Goal: Task Accomplishment & Management: Use online tool/utility

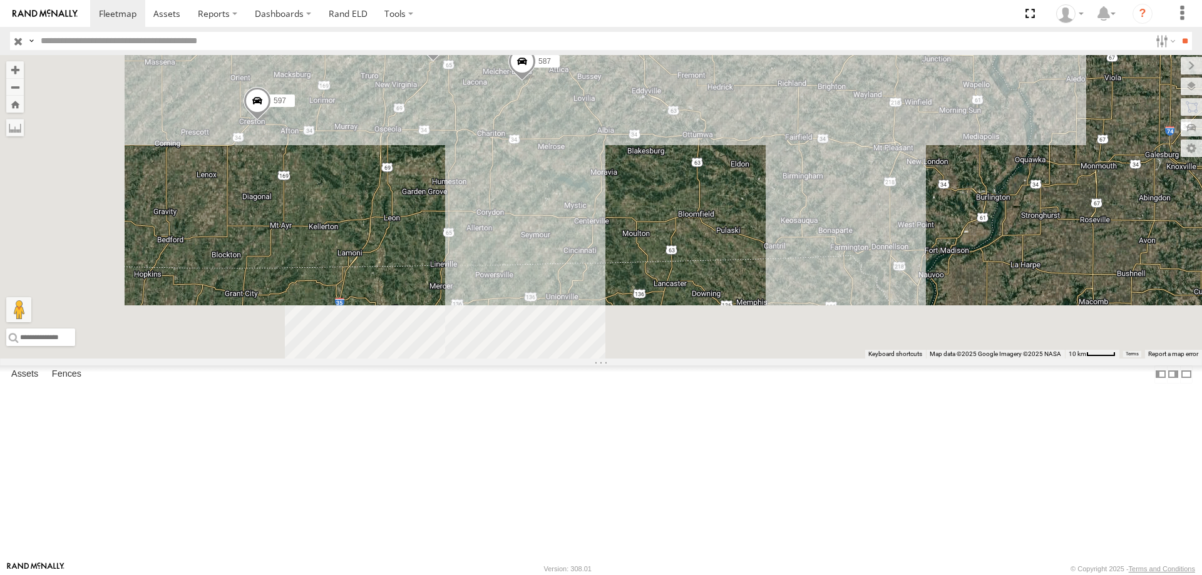
drag, startPoint x: 657, startPoint y: 426, endPoint x: 712, endPoint y: 260, distance: 175.0
click at [712, 260] on div "545 48 47 46 597 587" at bounding box center [601, 207] width 1202 height 304
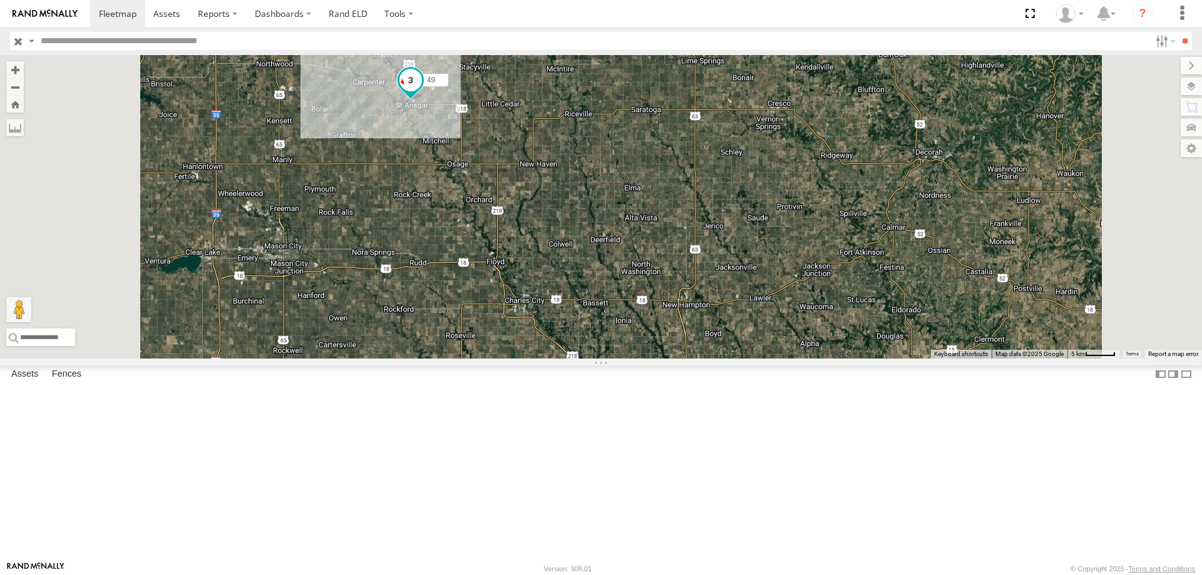
click at [422, 91] on span at bounding box center [410, 80] width 23 height 23
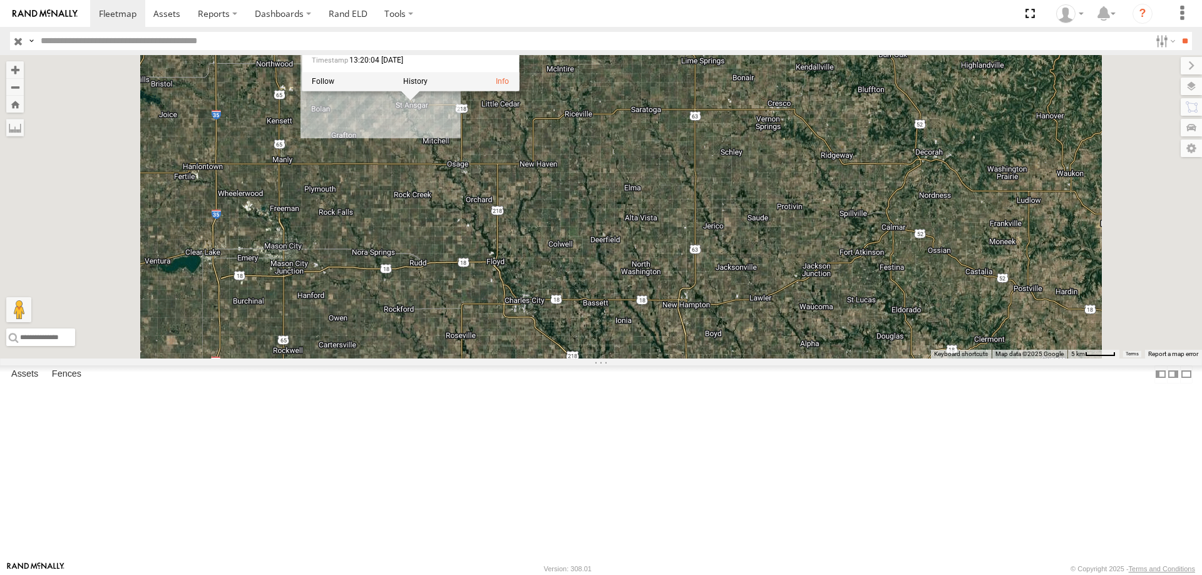
click at [558, 229] on div "545 597 587 48 49 49 Tractor GR MILLERS - ST. ANSGAR 43.38568 , -92.92249 West …" at bounding box center [601, 207] width 1202 height 304
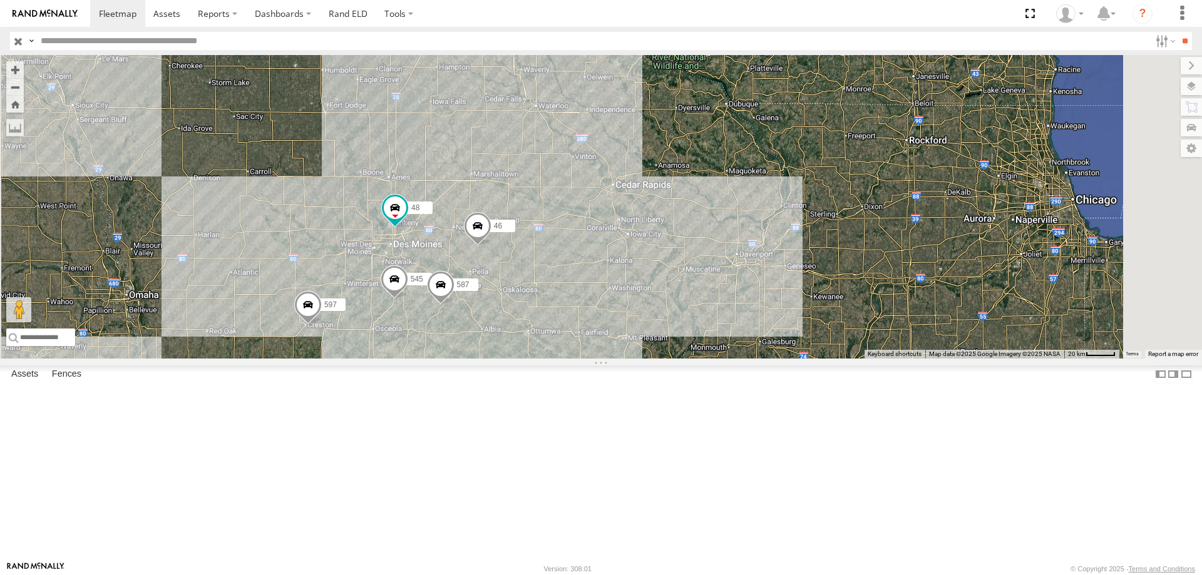
drag, startPoint x: 594, startPoint y: 395, endPoint x: 604, endPoint y: 177, distance: 218.1
click at [604, 177] on div "545 597 587 48 49 46" at bounding box center [601, 207] width 1202 height 304
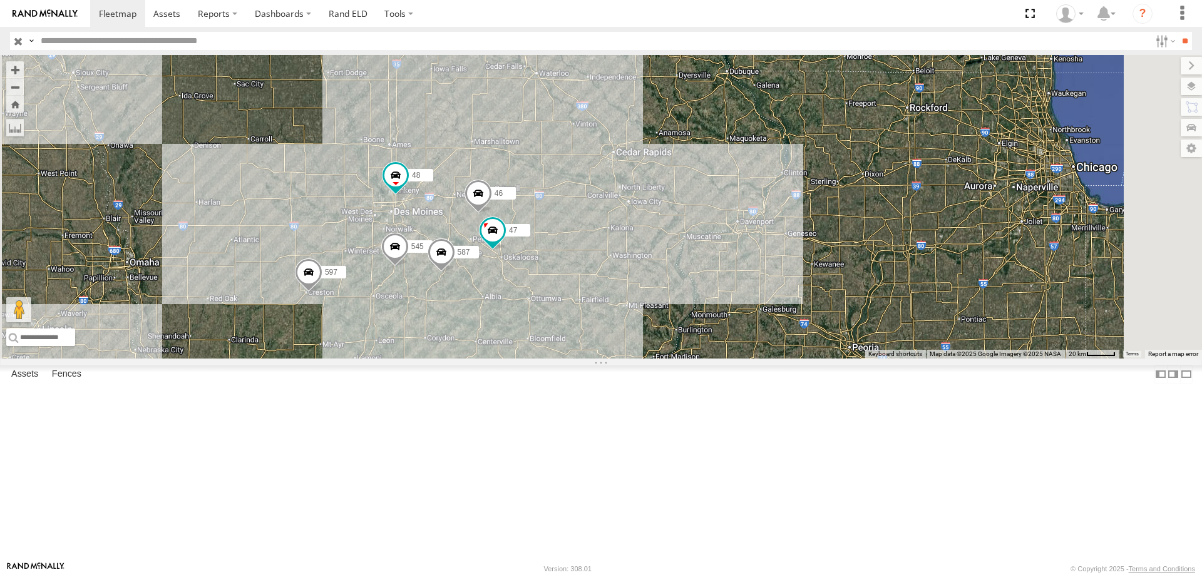
drag, startPoint x: 576, startPoint y: 349, endPoint x: 580, endPoint y: 301, distance: 48.4
click at [580, 301] on div "545 597 587 48 49 46 47" at bounding box center [601, 207] width 1202 height 304
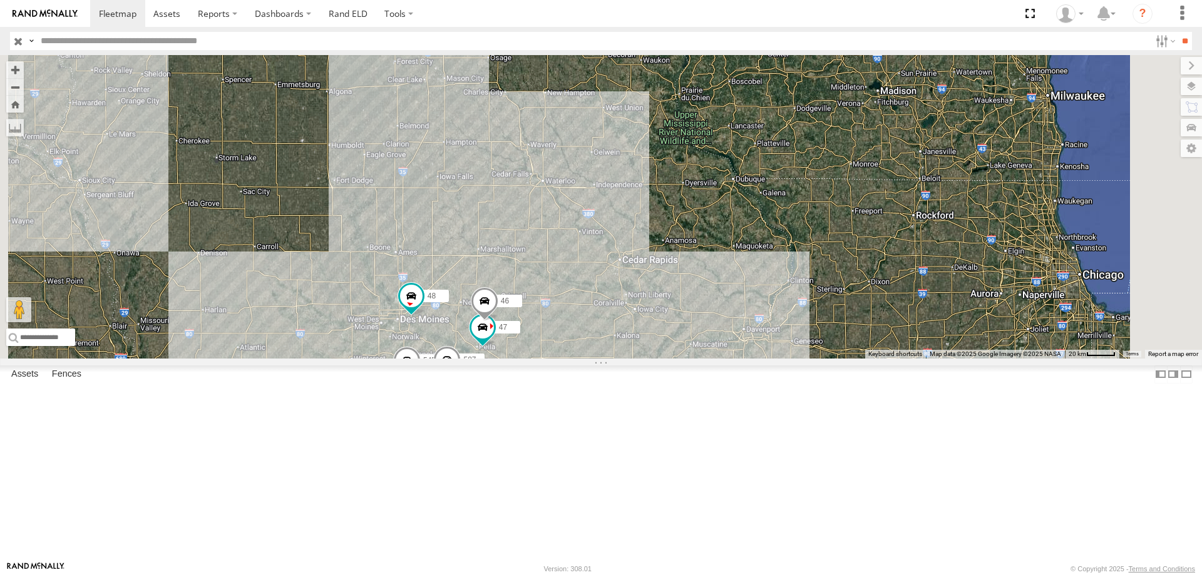
drag, startPoint x: 602, startPoint y: 168, endPoint x: 584, endPoint y: 263, distance: 96.3
click at [584, 263] on div "545 48 47 46 597 587 49" at bounding box center [601, 207] width 1202 height 304
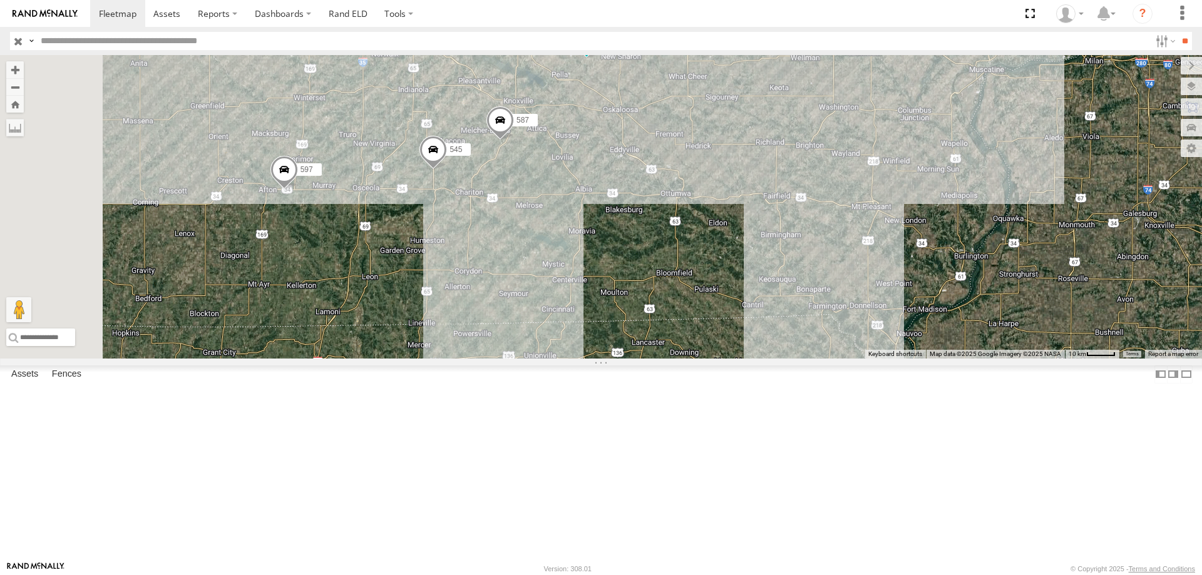
drag, startPoint x: 590, startPoint y: 362, endPoint x: 607, endPoint y: 312, distance: 52.3
click at [607, 312] on div "545 48 49 597 587 47 46" at bounding box center [601, 207] width 1202 height 304
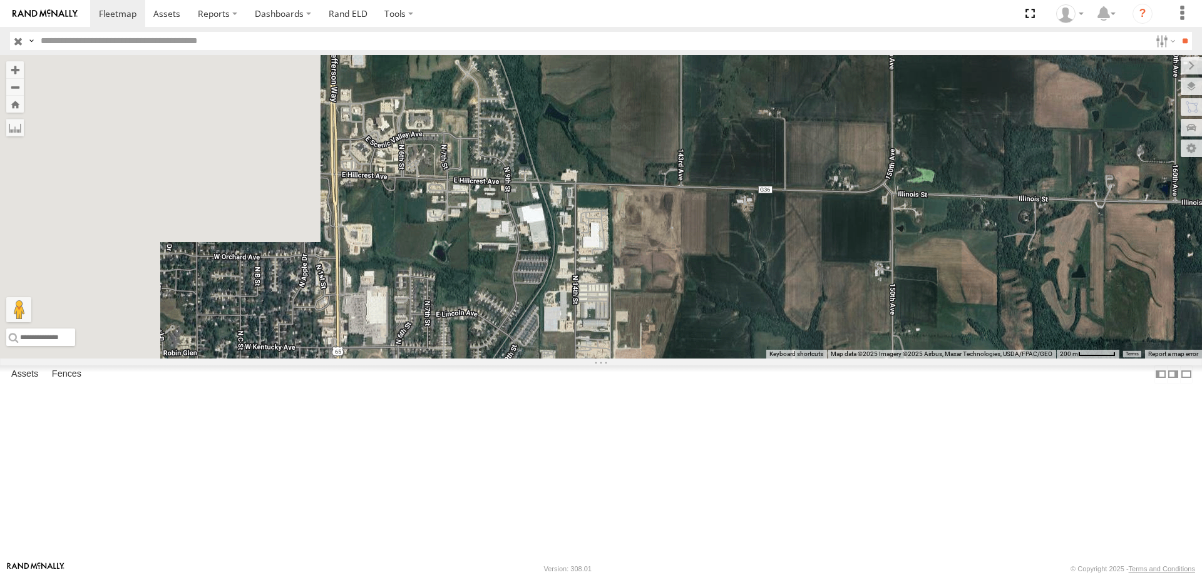
drag, startPoint x: 436, startPoint y: 351, endPoint x: 776, endPoint y: 297, distance: 344.2
click at [776, 297] on div "48 597 49 545 47 46 587" at bounding box center [601, 207] width 1202 height 304
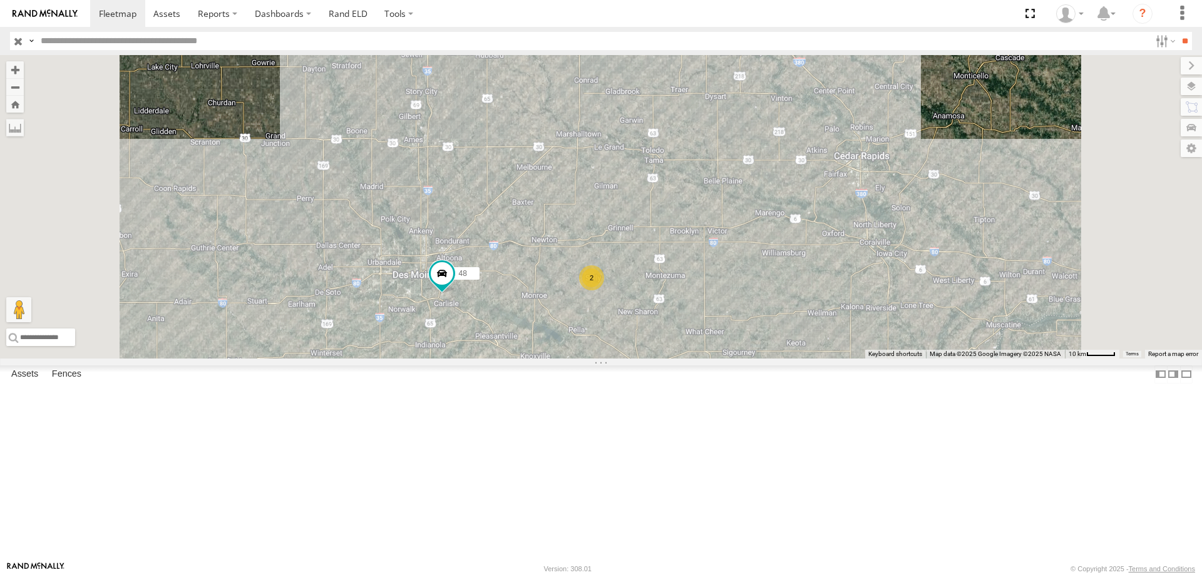
drag, startPoint x: 707, startPoint y: 170, endPoint x: 694, endPoint y: 254, distance: 84.3
click at [694, 254] on div "545 48 597 587 2" at bounding box center [601, 207] width 1202 height 304
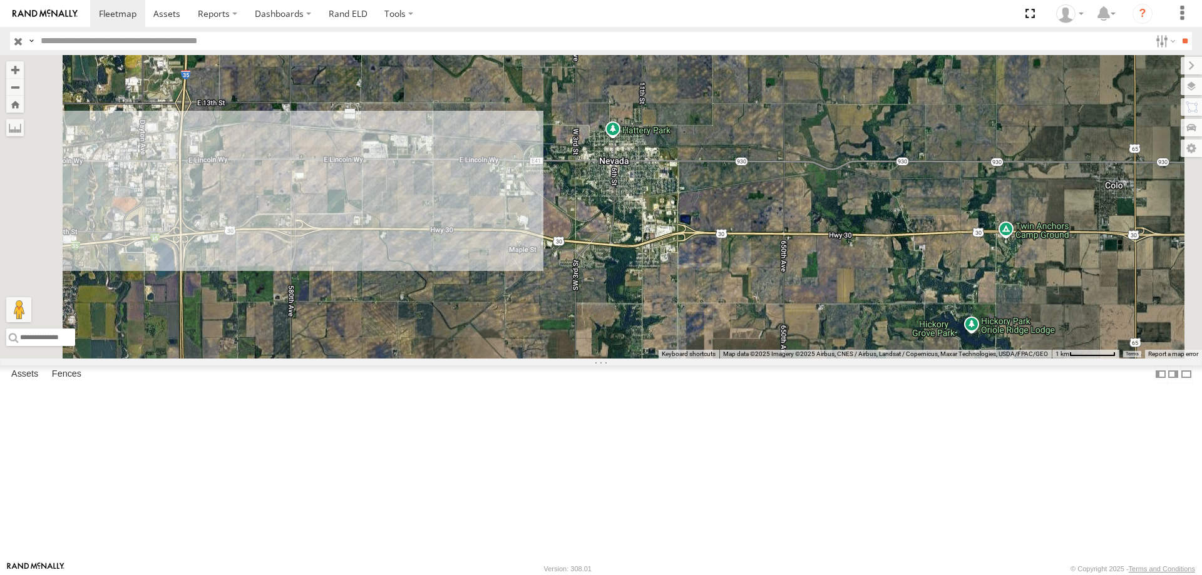
click at [553, 249] on div "545 48 597 587" at bounding box center [601, 207] width 1202 height 304
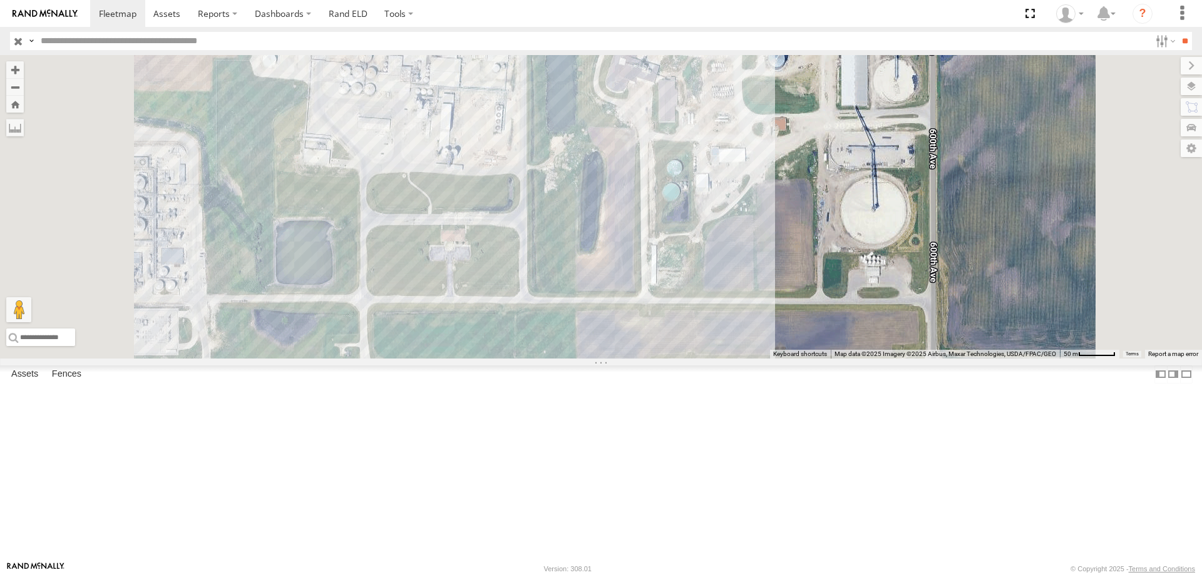
drag, startPoint x: 624, startPoint y: 348, endPoint x: 612, endPoint y: 297, distance: 52.8
click at [612, 297] on div "545 48 597 587" at bounding box center [601, 207] width 1202 height 304
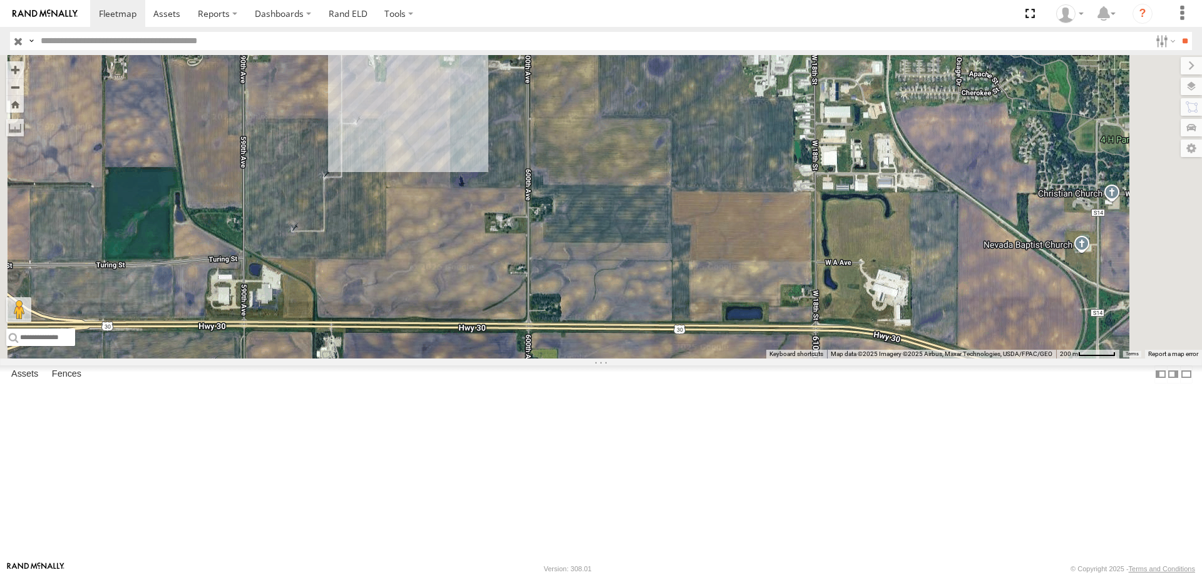
drag, startPoint x: 612, startPoint y: 259, endPoint x: 620, endPoint y: 212, distance: 47.0
click at [620, 212] on div "545 48 597 587" at bounding box center [601, 207] width 1202 height 304
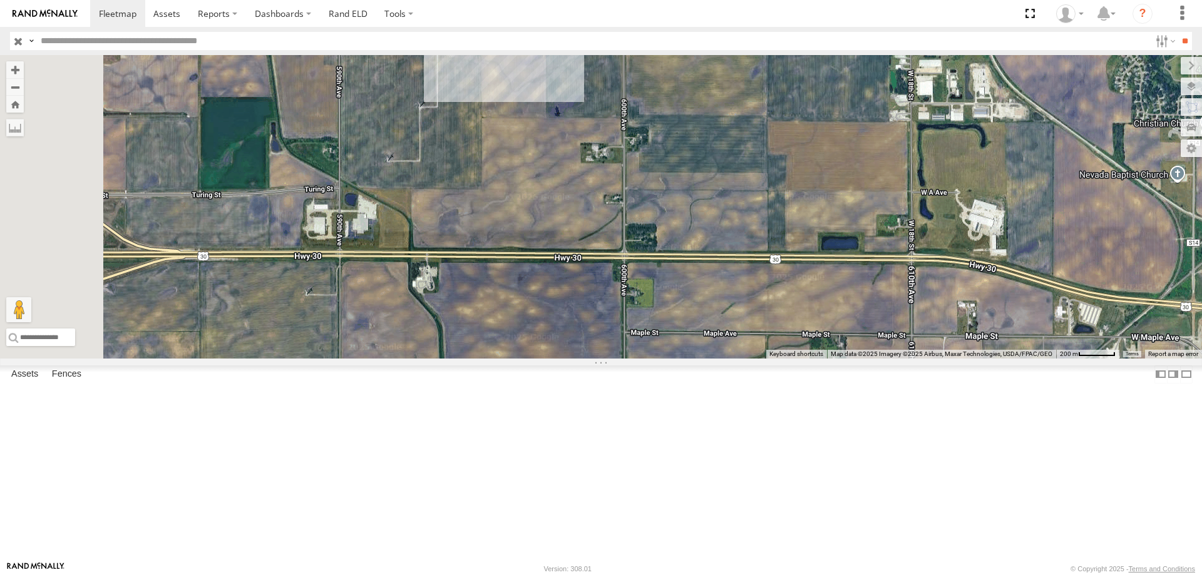
drag, startPoint x: 553, startPoint y: 311, endPoint x: 659, endPoint y: 235, distance: 130.0
click at [659, 235] on div "545 48 597 587" at bounding box center [601, 207] width 1202 height 304
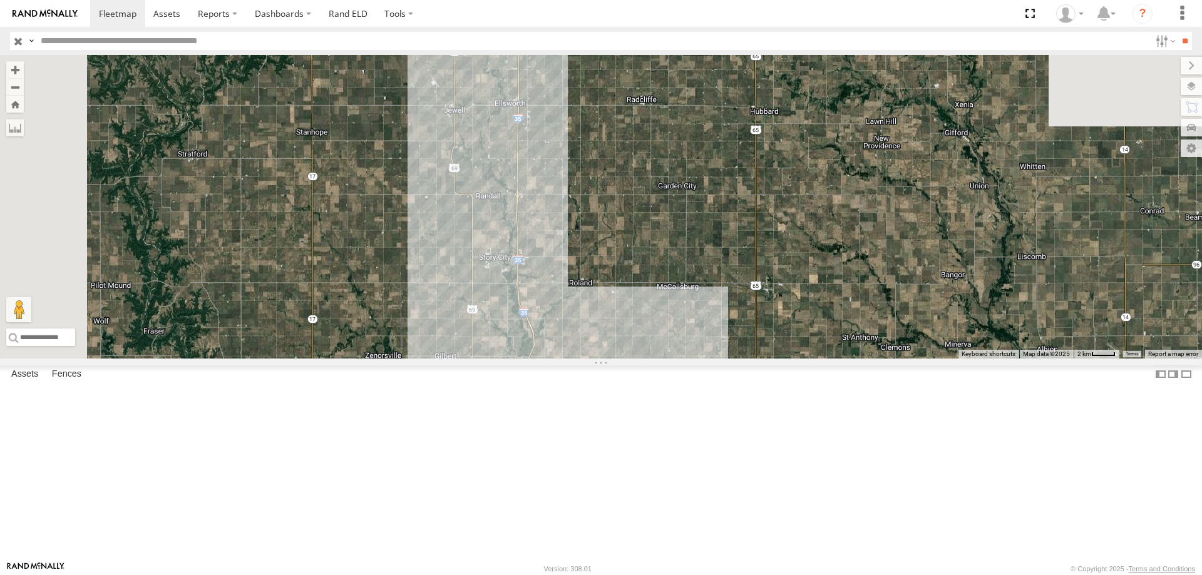
drag, startPoint x: 724, startPoint y: 240, endPoint x: 741, endPoint y: 443, distance: 204.1
click at [741, 359] on div at bounding box center [601, 207] width 1202 height 304
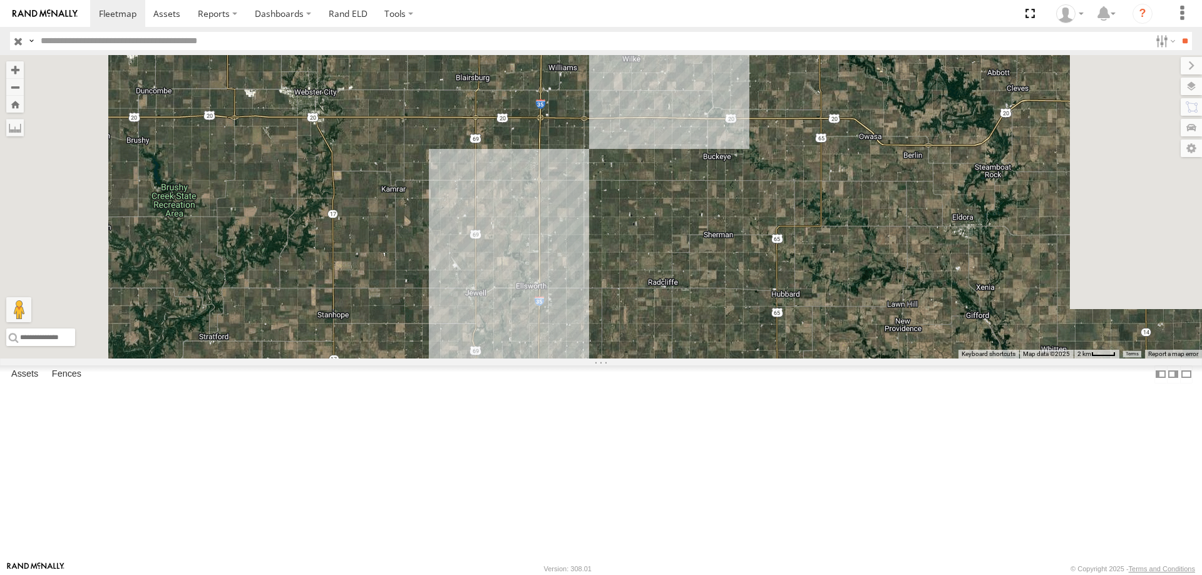
drag, startPoint x: 732, startPoint y: 195, endPoint x: 763, endPoint y: 285, distance: 94.6
click at [755, 359] on div at bounding box center [601, 207] width 1202 height 304
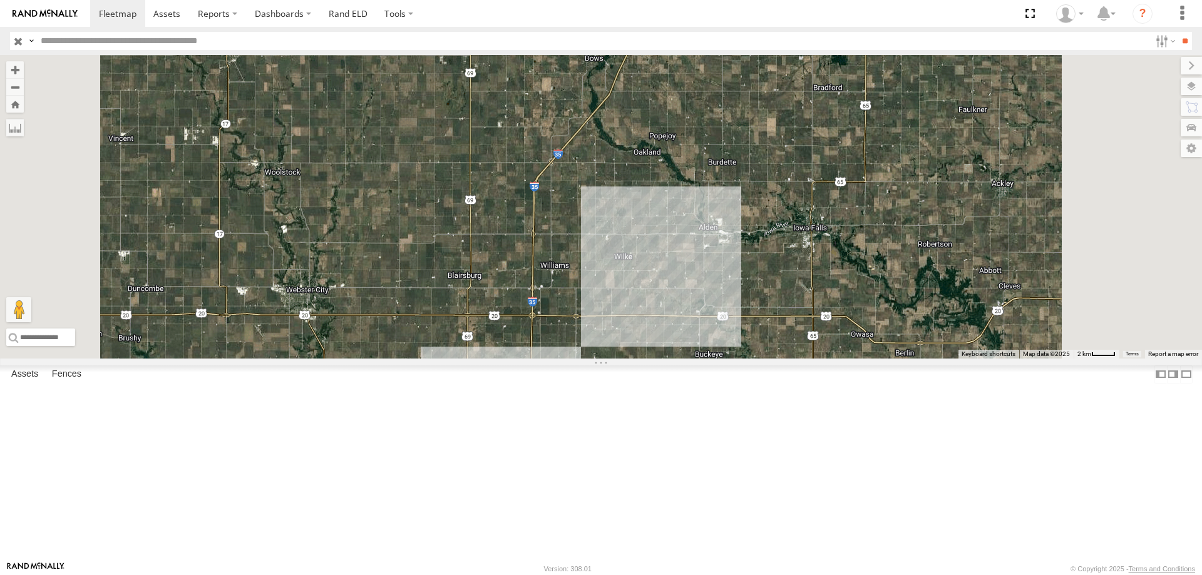
drag, startPoint x: 752, startPoint y: 175, endPoint x: 739, endPoint y: 365, distance: 190.7
click at [739, 359] on div at bounding box center [601, 207] width 1202 height 304
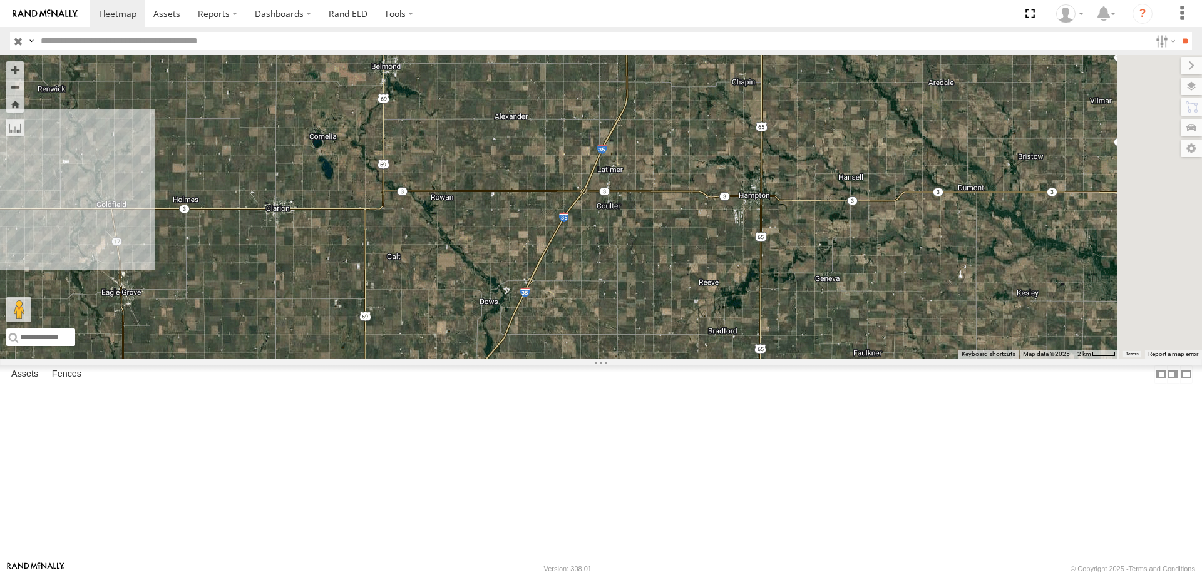
drag, startPoint x: 776, startPoint y: 229, endPoint x: 681, endPoint y: 452, distance: 243.2
click at [681, 359] on div at bounding box center [601, 207] width 1202 height 304
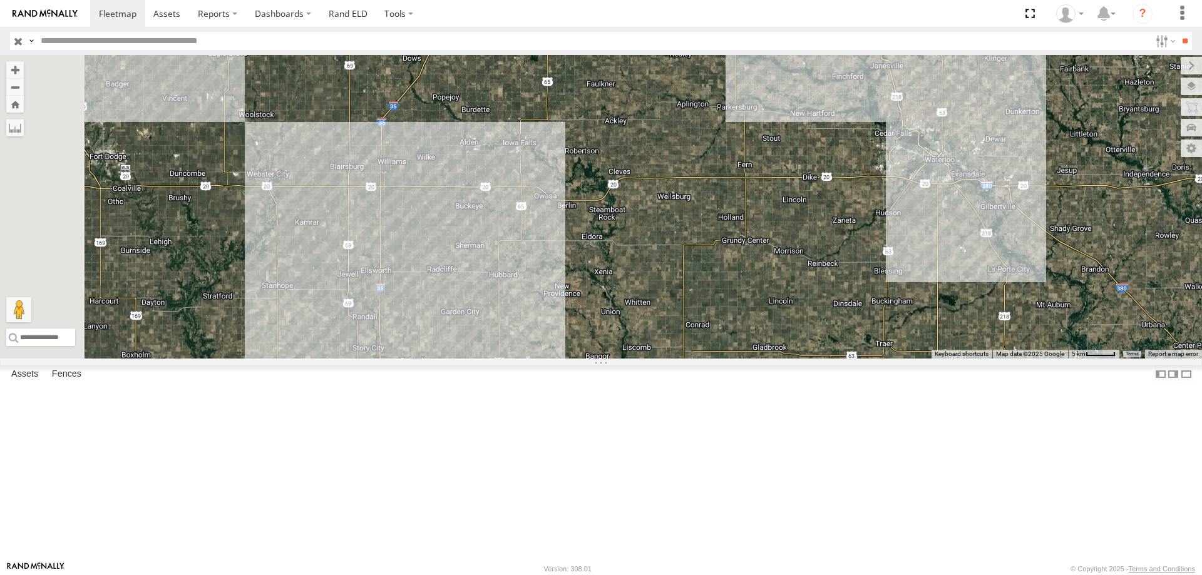
drag, startPoint x: 535, startPoint y: 267, endPoint x: 551, endPoint y: 260, distance: 17.1
click at [551, 260] on div "49" at bounding box center [601, 207] width 1202 height 304
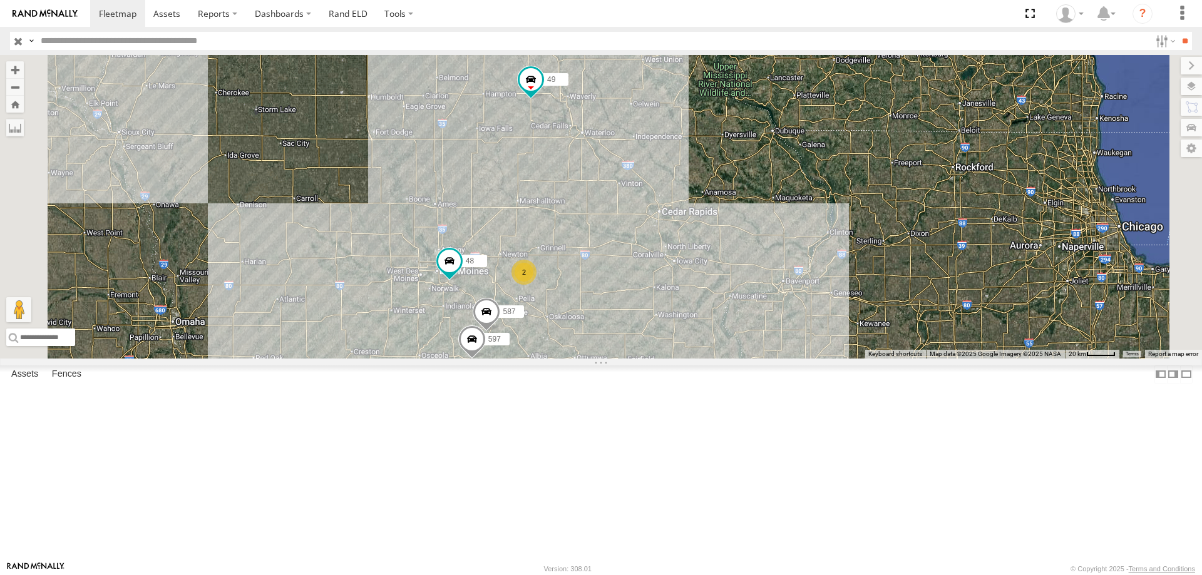
drag, startPoint x: 626, startPoint y: 338, endPoint x: 665, endPoint y: 249, distance: 97.0
click at [665, 249] on div "48 49 2 597 587" at bounding box center [601, 207] width 1202 height 304
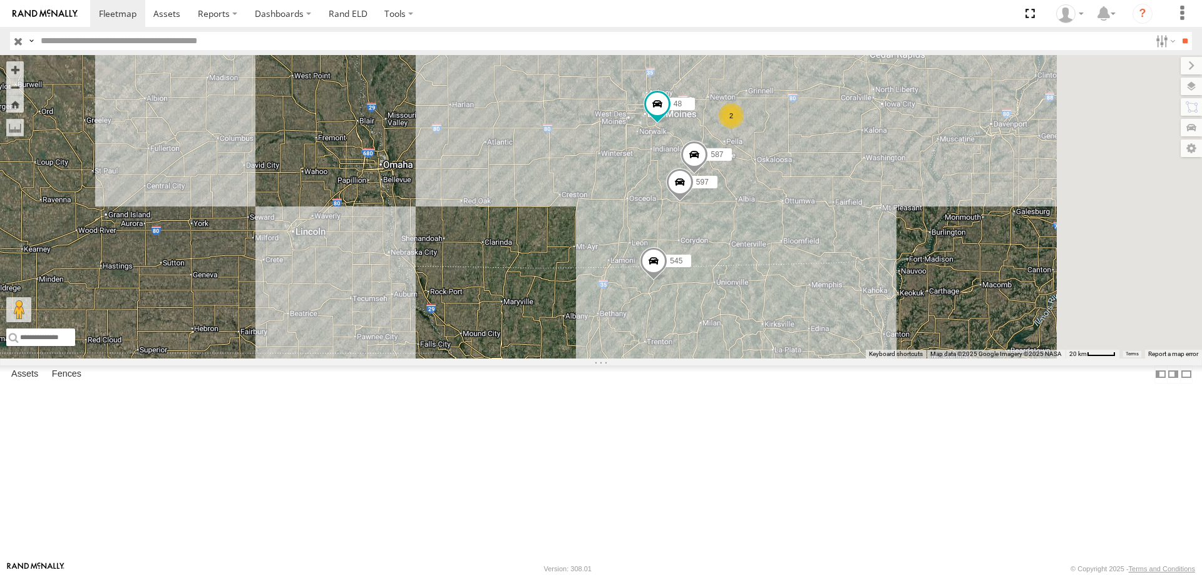
drag, startPoint x: 629, startPoint y: 324, endPoint x: 475, endPoint y: 285, distance: 159.4
click at [475, 285] on div "48 49 545 597 587 2" at bounding box center [601, 207] width 1202 height 304
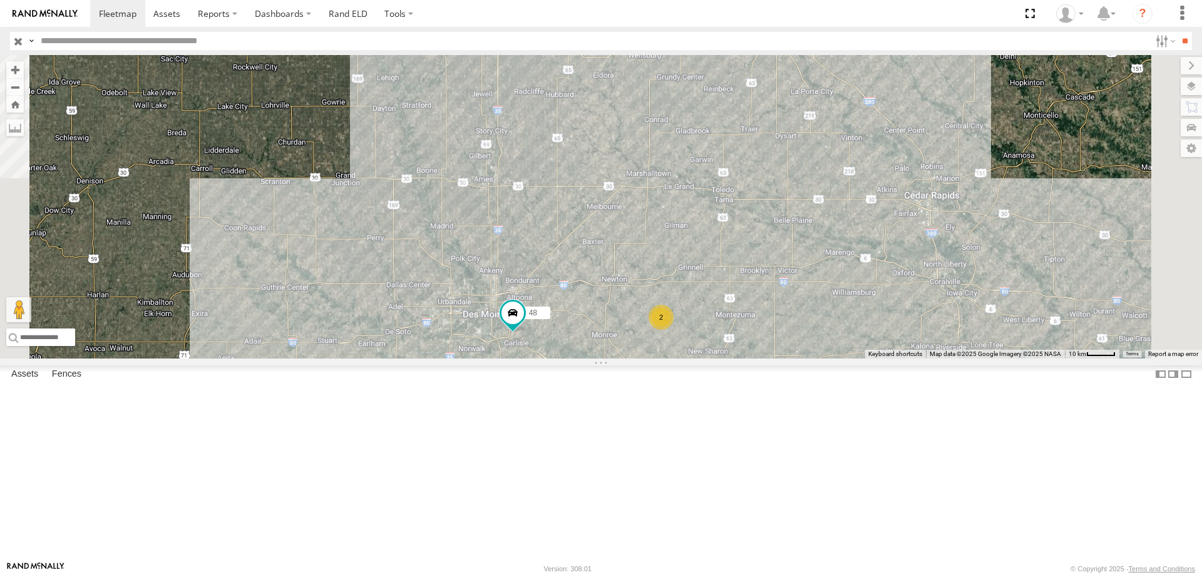
drag, startPoint x: 791, startPoint y: 155, endPoint x: 717, endPoint y: 334, distance: 193.5
click at [717, 334] on div "48 49 545 597 587 2" at bounding box center [601, 207] width 1202 height 304
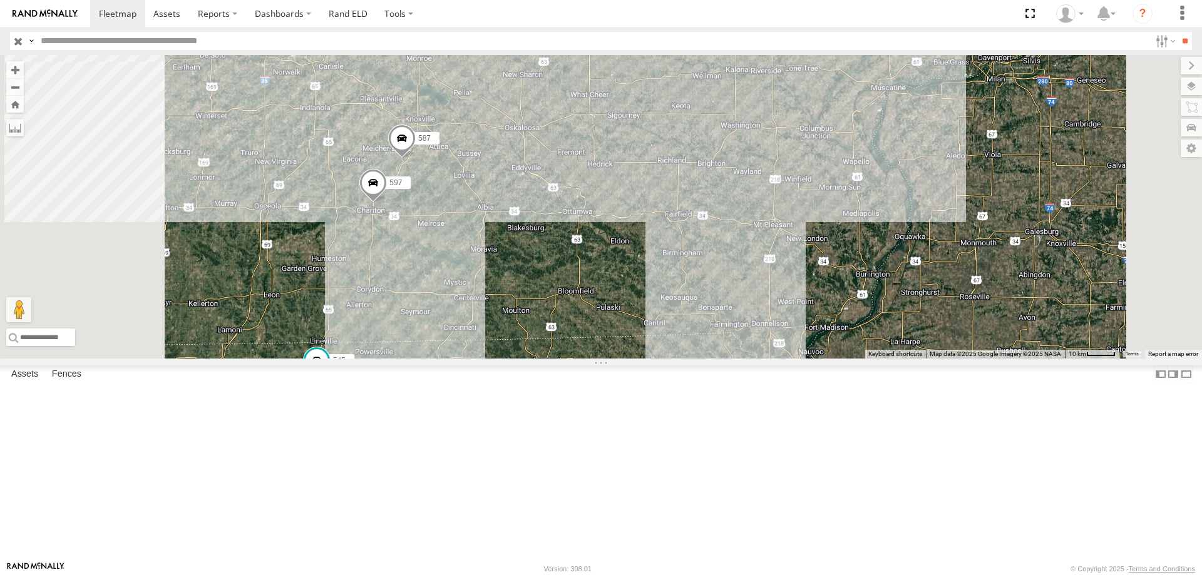
drag, startPoint x: 612, startPoint y: 299, endPoint x: 654, endPoint y: 290, distance: 42.2
click at [654, 290] on div "49 48 545 597 587 2" at bounding box center [601, 207] width 1202 height 304
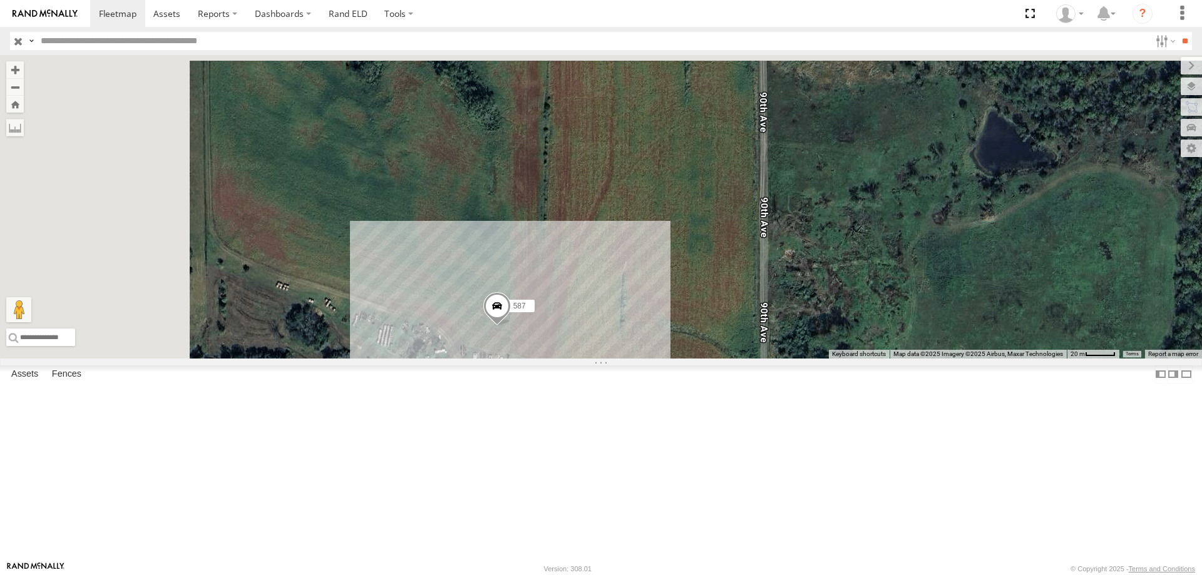
drag, startPoint x: 657, startPoint y: 264, endPoint x: 795, endPoint y: 399, distance: 193.0
click at [795, 359] on div "49 48 545 597 587" at bounding box center [601, 207] width 1202 height 304
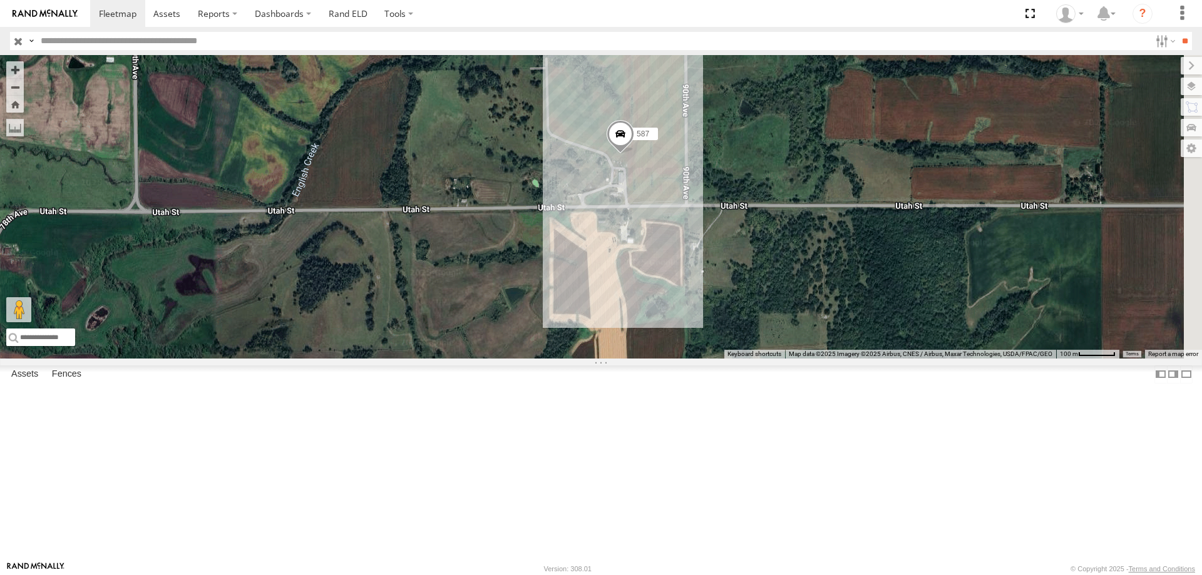
drag, startPoint x: 727, startPoint y: 251, endPoint x: 569, endPoint y: 178, distance: 173.7
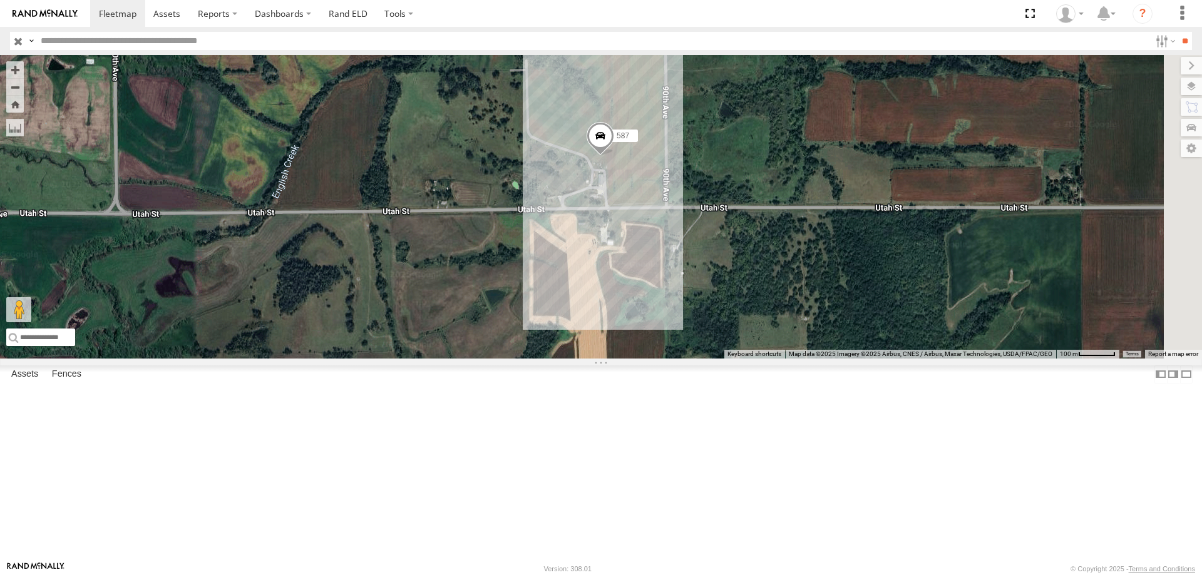
drag, startPoint x: 571, startPoint y: 175, endPoint x: 552, endPoint y: 175, distance: 18.8
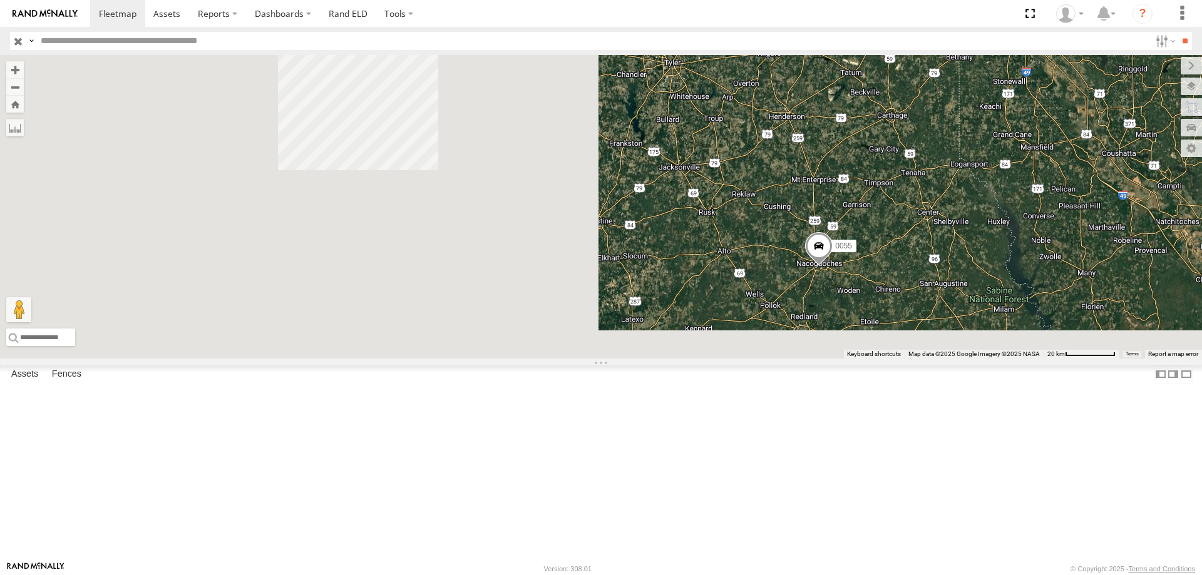
drag, startPoint x: 431, startPoint y: 475, endPoint x: 992, endPoint y: 315, distance: 582.6
click at [992, 315] on div "545 49 0055" at bounding box center [601, 207] width 1202 height 304
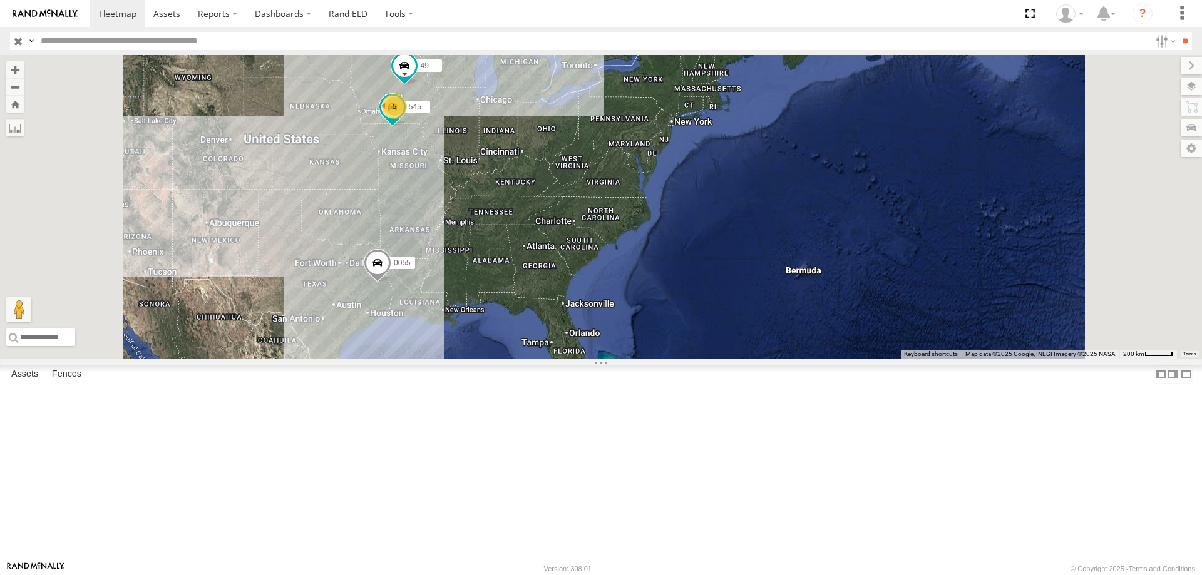
drag, startPoint x: 578, startPoint y: 200, endPoint x: 612, endPoint y: 300, distance: 105.3
click at [613, 301] on div "545 49 0055 5" at bounding box center [601, 207] width 1202 height 304
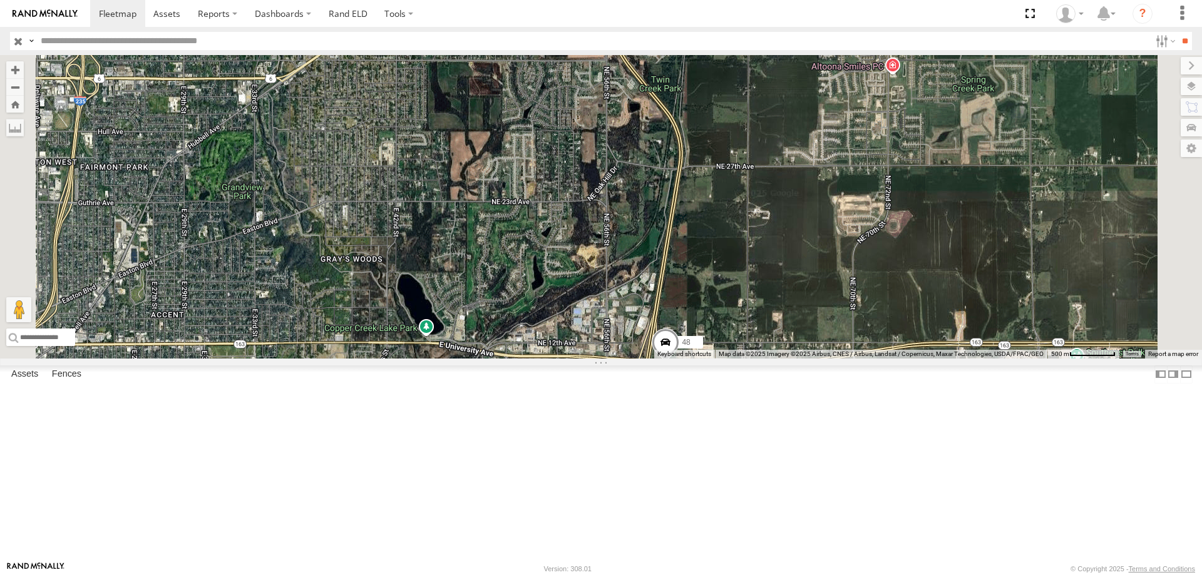
drag, startPoint x: 564, startPoint y: 264, endPoint x: 616, endPoint y: 309, distance: 69.2
click at [616, 309] on div "48 49" at bounding box center [601, 207] width 1202 height 304
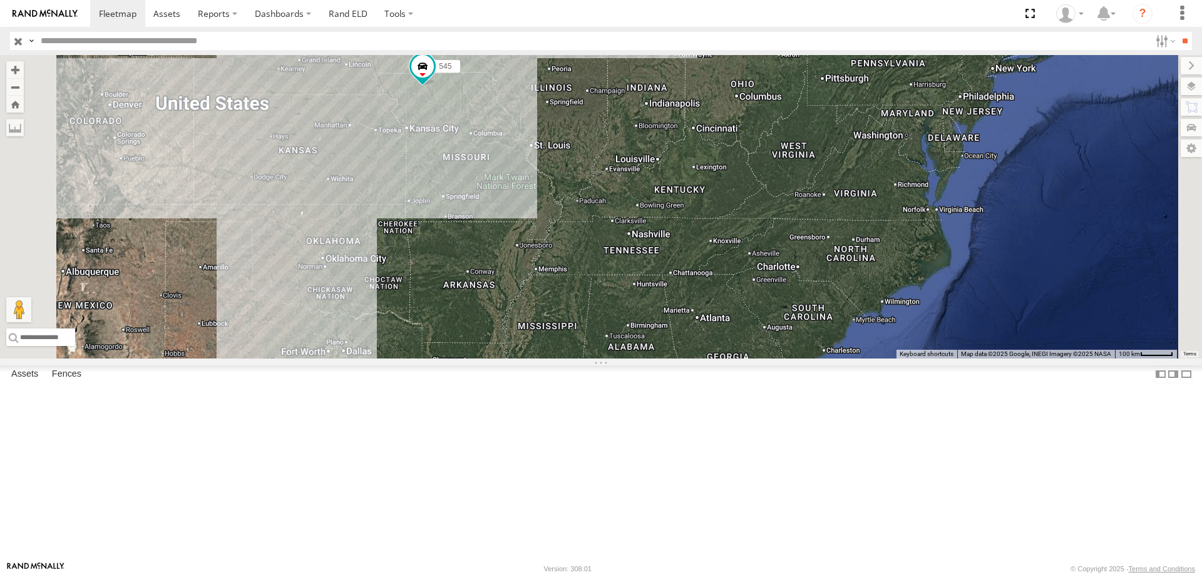
drag, startPoint x: 609, startPoint y: 393, endPoint x: 621, endPoint y: 284, distance: 109.0
click at [621, 284] on div "49 545 5" at bounding box center [601, 207] width 1202 height 304
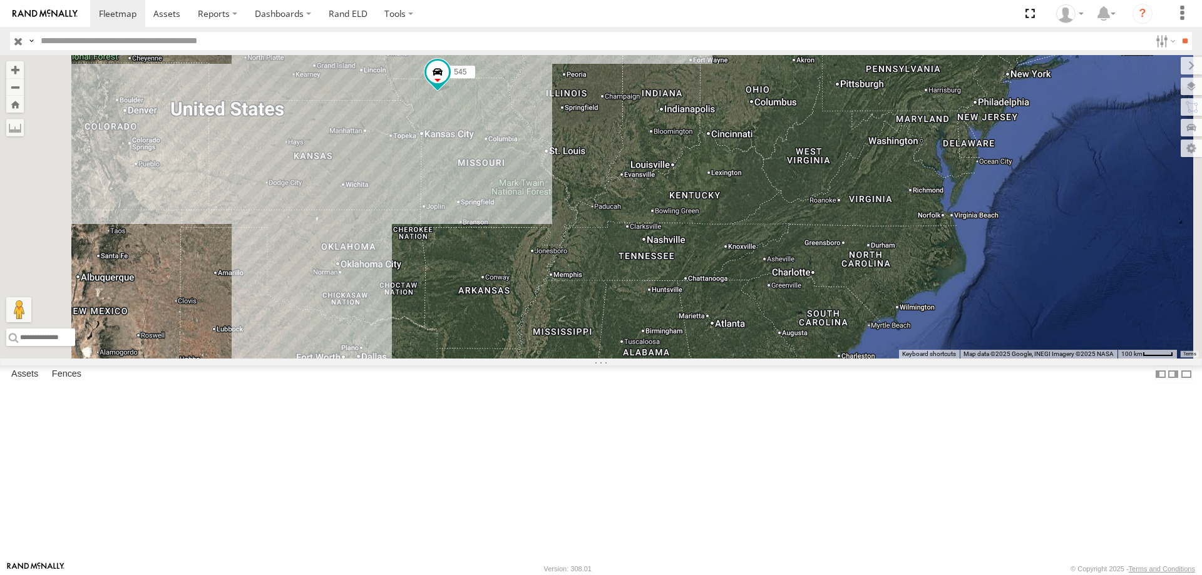
drag, startPoint x: 571, startPoint y: 192, endPoint x: 597, endPoint y: 345, distance: 155.0
click at [597, 345] on div "49 0055 545" at bounding box center [601, 207] width 1202 height 304
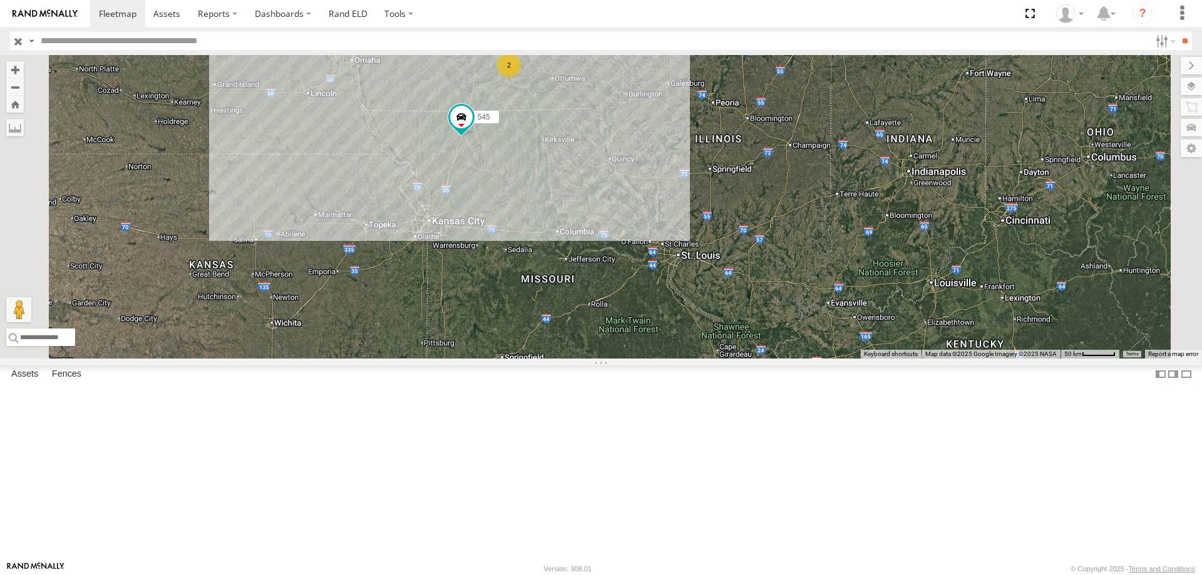
drag, startPoint x: 631, startPoint y: 316, endPoint x: 604, endPoint y: 363, distance: 54.1
click at [605, 359] on div "49 0055 545 48 2 2" at bounding box center [601, 207] width 1202 height 304
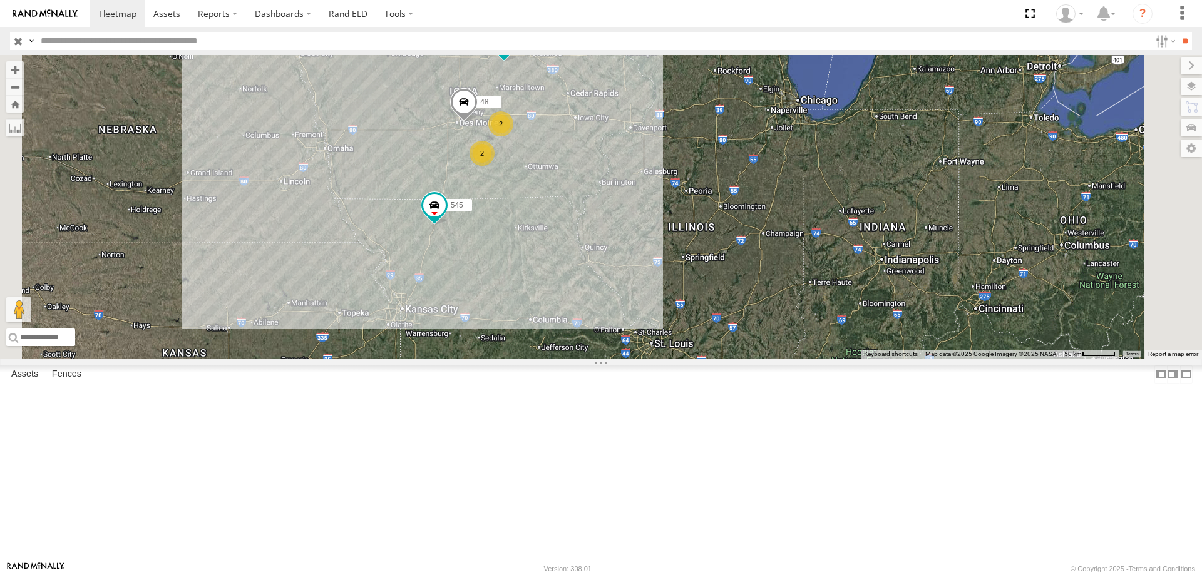
drag, startPoint x: 601, startPoint y: 255, endPoint x: 557, endPoint y: 371, distance: 123.3
click at [557, 359] on div "49 0055 545 48 2 2" at bounding box center [601, 207] width 1202 height 304
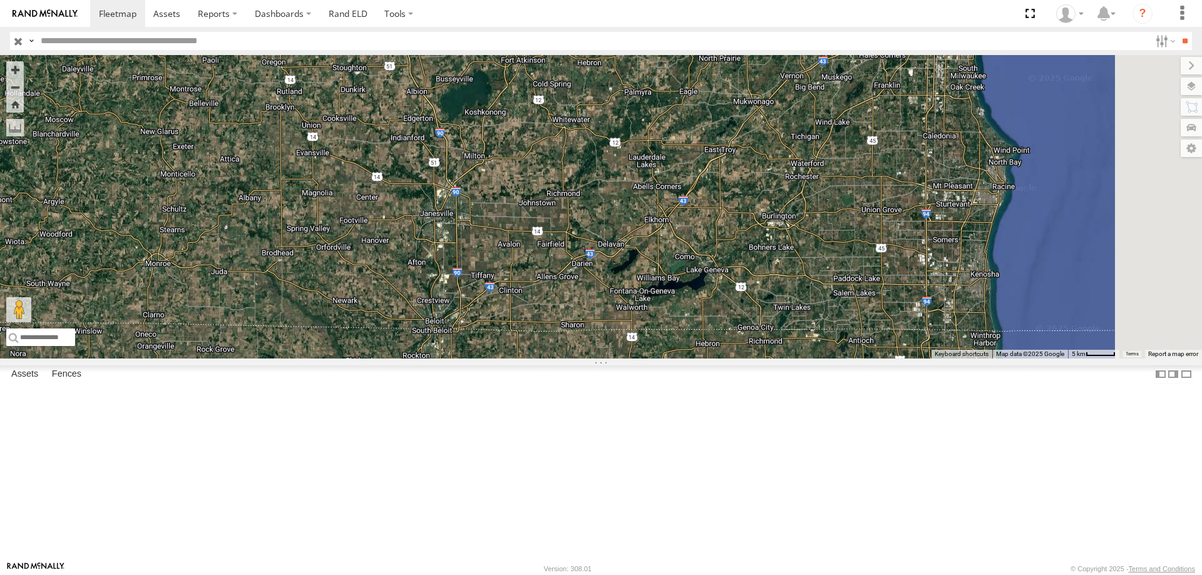
drag, startPoint x: 878, startPoint y: 321, endPoint x: 731, endPoint y: 418, distance: 175.9
click at [731, 359] on div "49 0055 545 48" at bounding box center [601, 207] width 1202 height 304
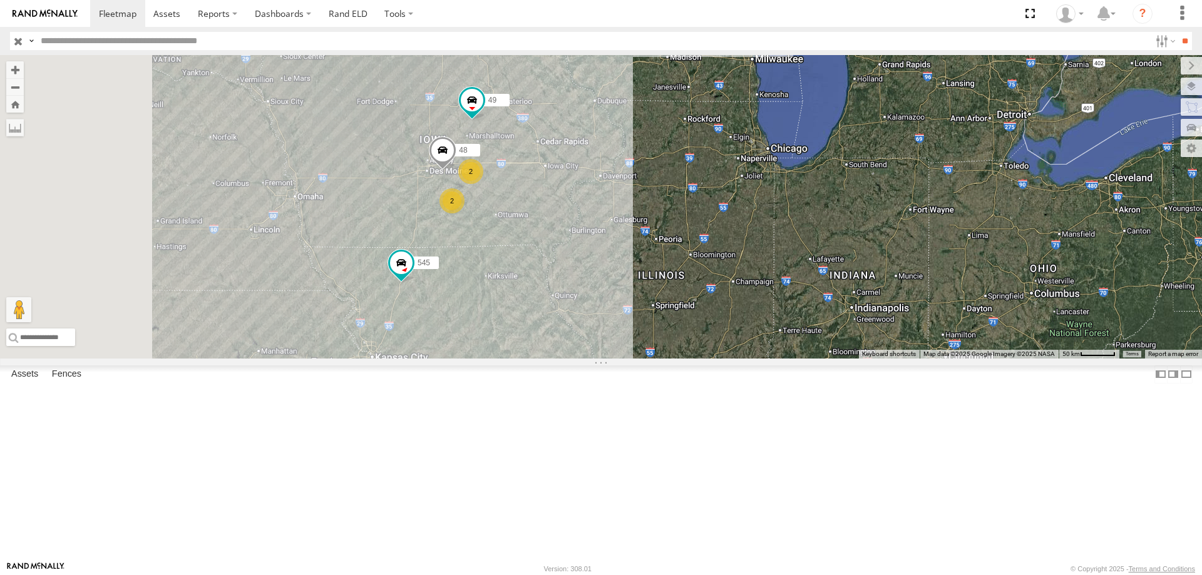
drag, startPoint x: 732, startPoint y: 268, endPoint x: 785, endPoint y: 239, distance: 60.8
click at [785, 239] on div "545 48 49 2 2" at bounding box center [601, 207] width 1202 height 304
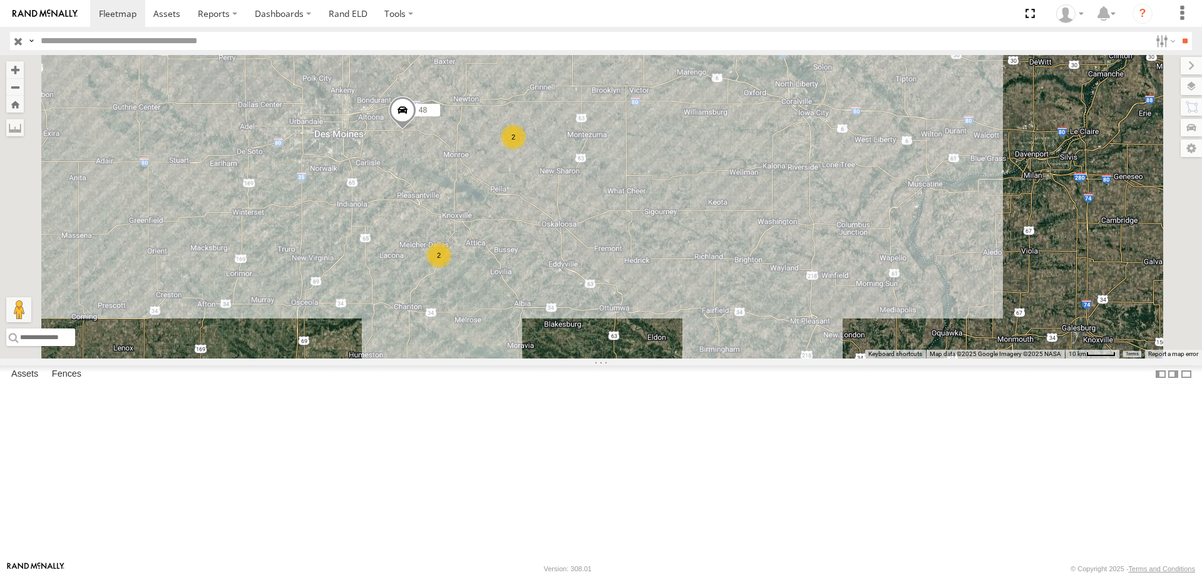
drag, startPoint x: 593, startPoint y: 254, endPoint x: 575, endPoint y: 287, distance: 37.8
click at [575, 287] on div "545 48 49 2 2" at bounding box center [601, 207] width 1202 height 304
click at [451, 268] on div "2" at bounding box center [438, 255] width 25 height 25
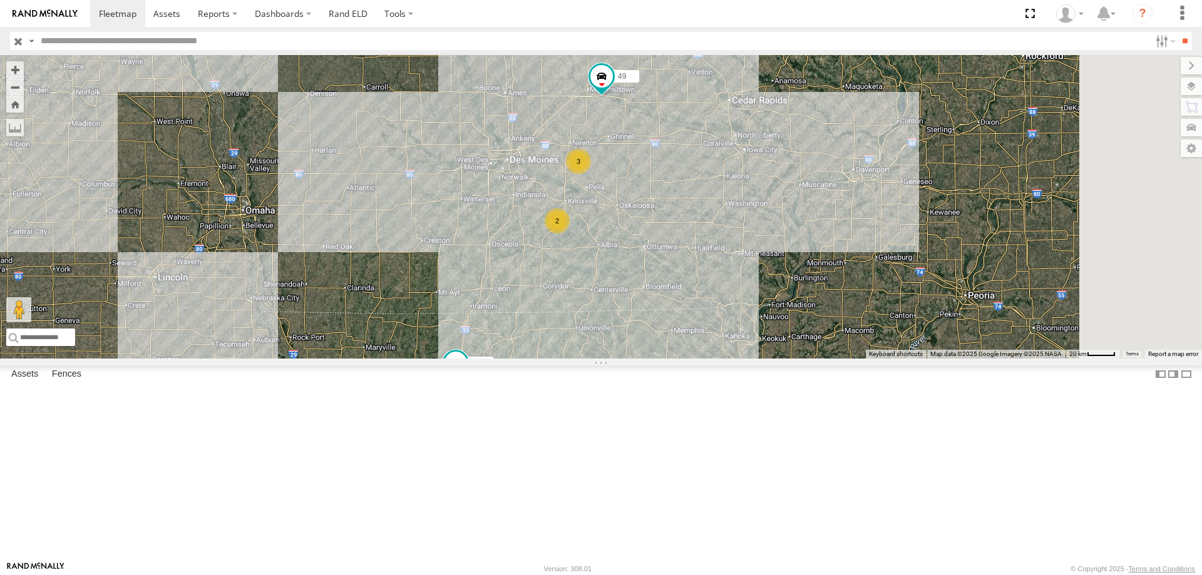
drag, startPoint x: 758, startPoint y: 275, endPoint x: 689, endPoint y: 406, distance: 147.6
click at [689, 359] on div "545 49 3 2" at bounding box center [601, 207] width 1202 height 304
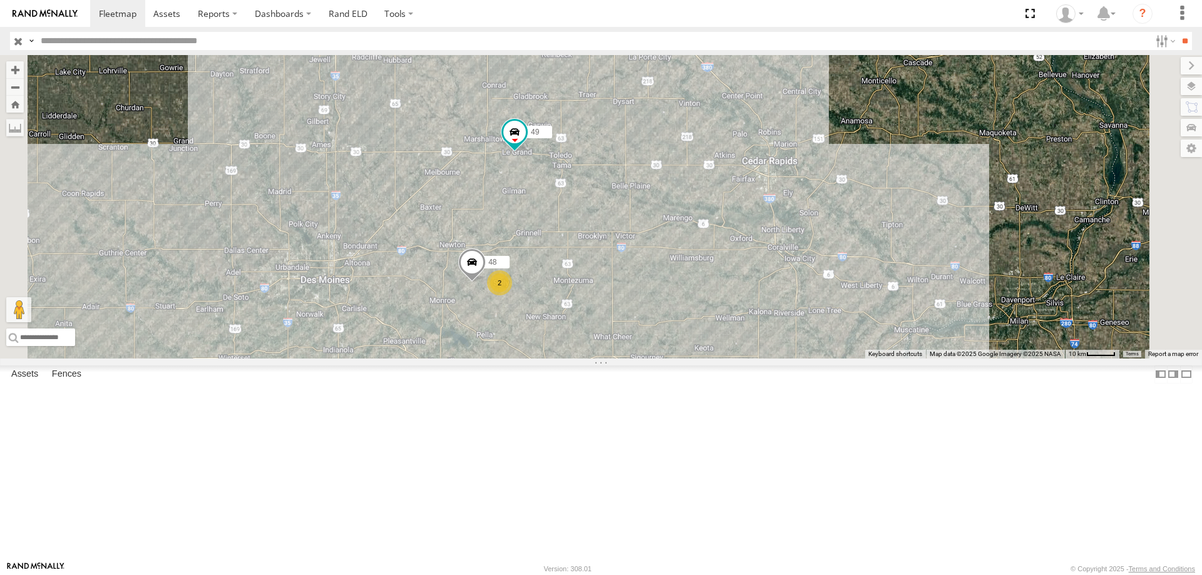
drag, startPoint x: 677, startPoint y: 269, endPoint x: 659, endPoint y: 301, distance: 35.9
click at [659, 301] on div "545 49 48 2 2" at bounding box center [601, 207] width 1202 height 304
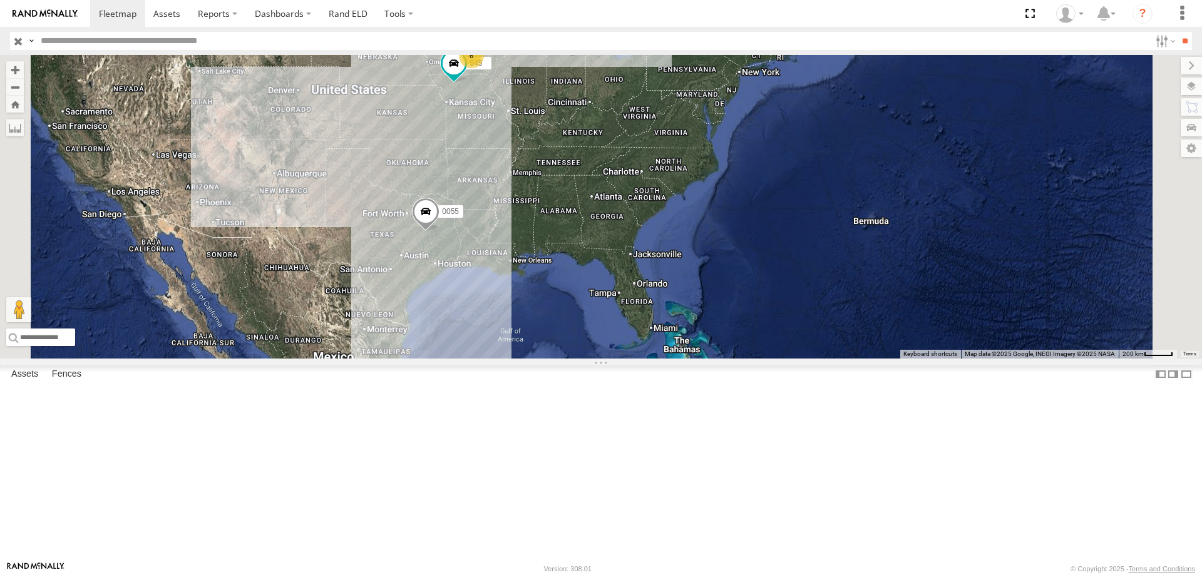
drag, startPoint x: 682, startPoint y: 234, endPoint x: 707, endPoint y: 300, distance: 71.2
click at [707, 300] on div "545 0055 6" at bounding box center [601, 207] width 1202 height 304
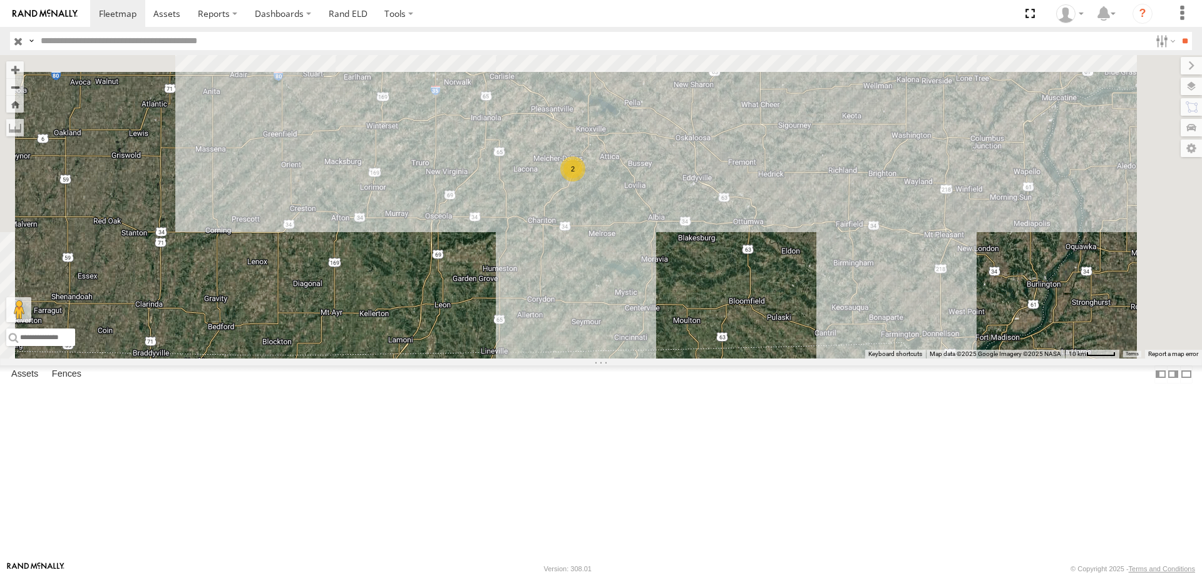
drag, startPoint x: 716, startPoint y: 306, endPoint x: 697, endPoint y: 380, distance: 76.2
click at [697, 359] on div "545 0055 2" at bounding box center [601, 207] width 1202 height 304
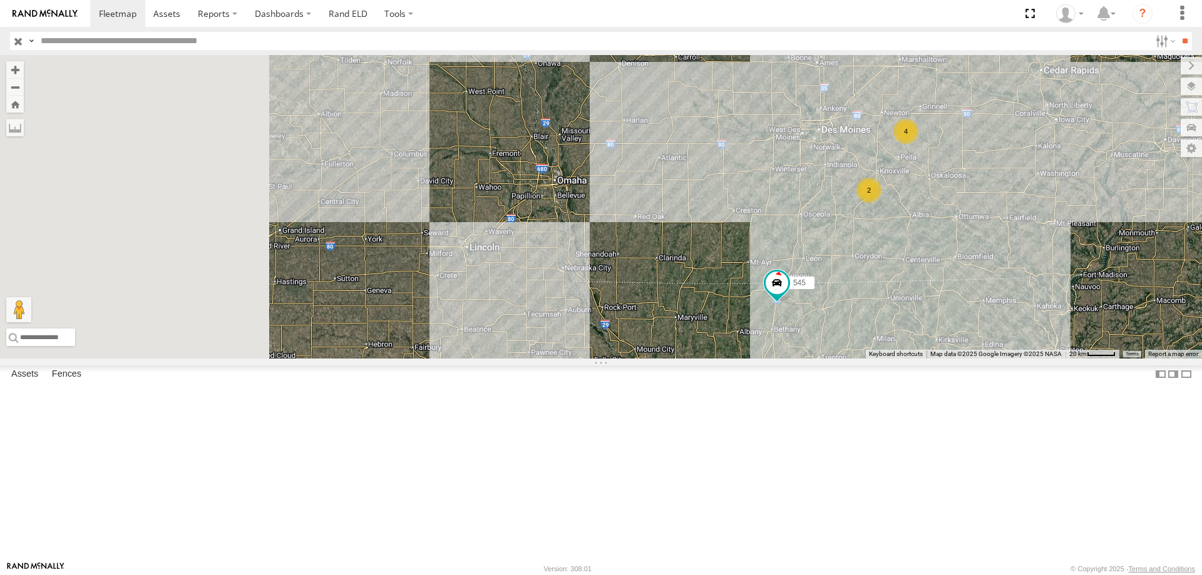
drag, startPoint x: 436, startPoint y: 288, endPoint x: 739, endPoint y: 250, distance: 306.0
click at [739, 250] on div "545 4 2" at bounding box center [601, 207] width 1202 height 304
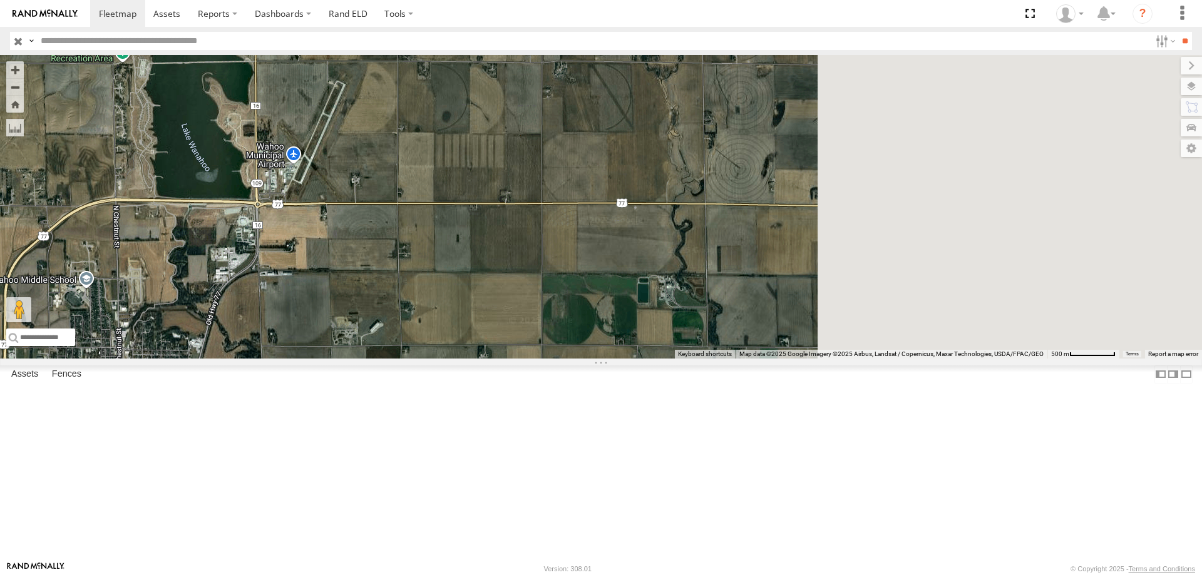
drag, startPoint x: 684, startPoint y: 309, endPoint x: 645, endPoint y: 314, distance: 39.1
click at [645, 314] on div "545" at bounding box center [601, 207] width 1202 height 304
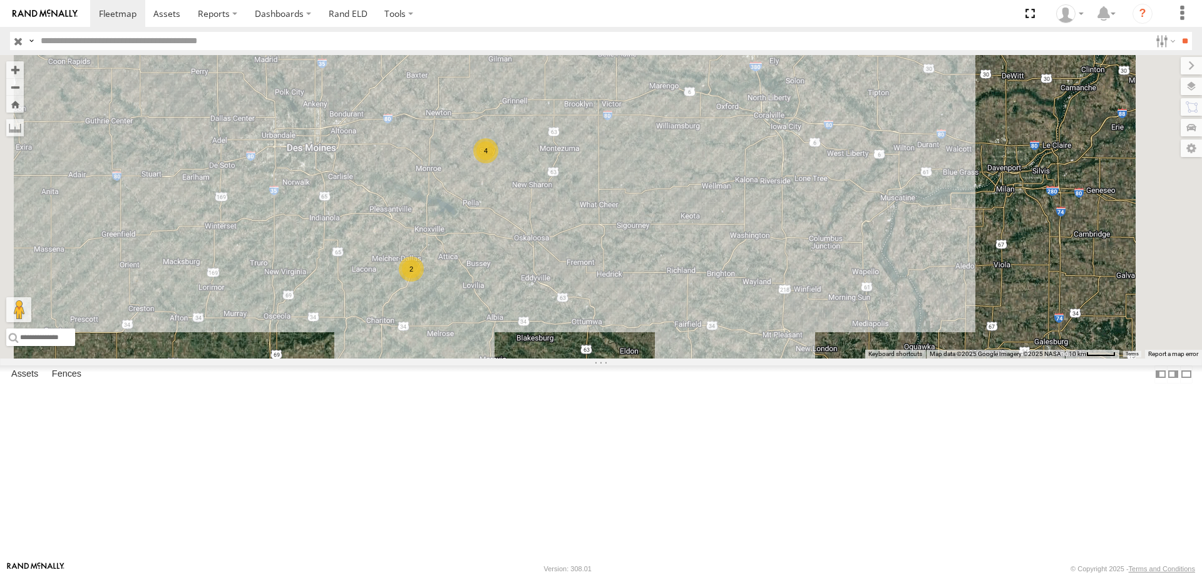
drag, startPoint x: 627, startPoint y: 281, endPoint x: 660, endPoint y: 344, distance: 71.2
click at [660, 344] on div "545 4 2" at bounding box center [601, 207] width 1202 height 304
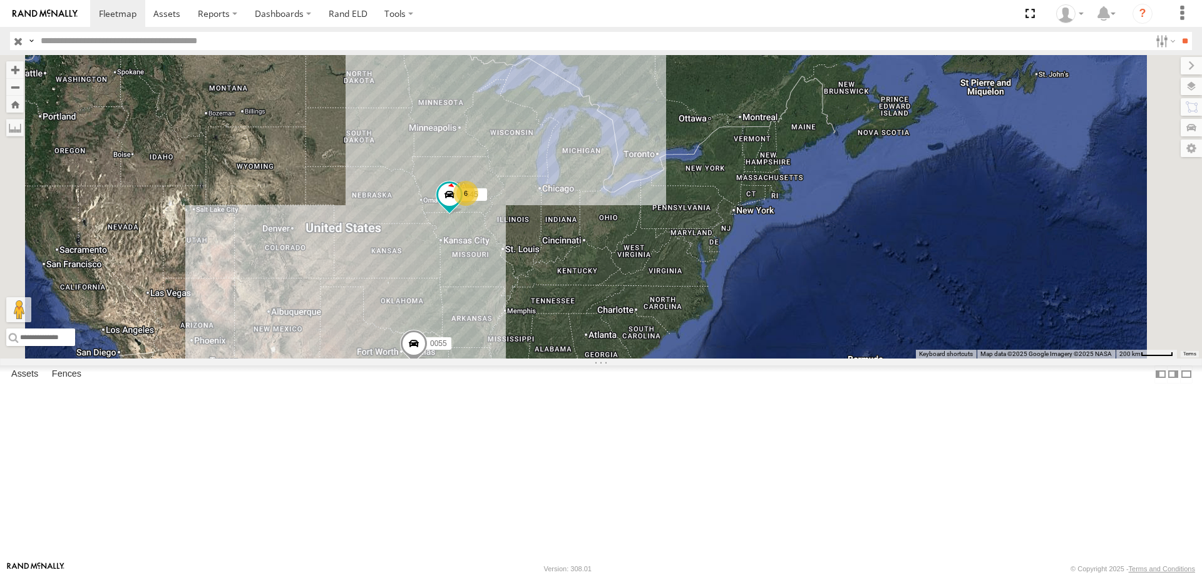
drag, startPoint x: 631, startPoint y: 448, endPoint x: 642, endPoint y: 353, distance: 95.8
click at [642, 353] on div "545 0055 6" at bounding box center [601, 207] width 1202 height 304
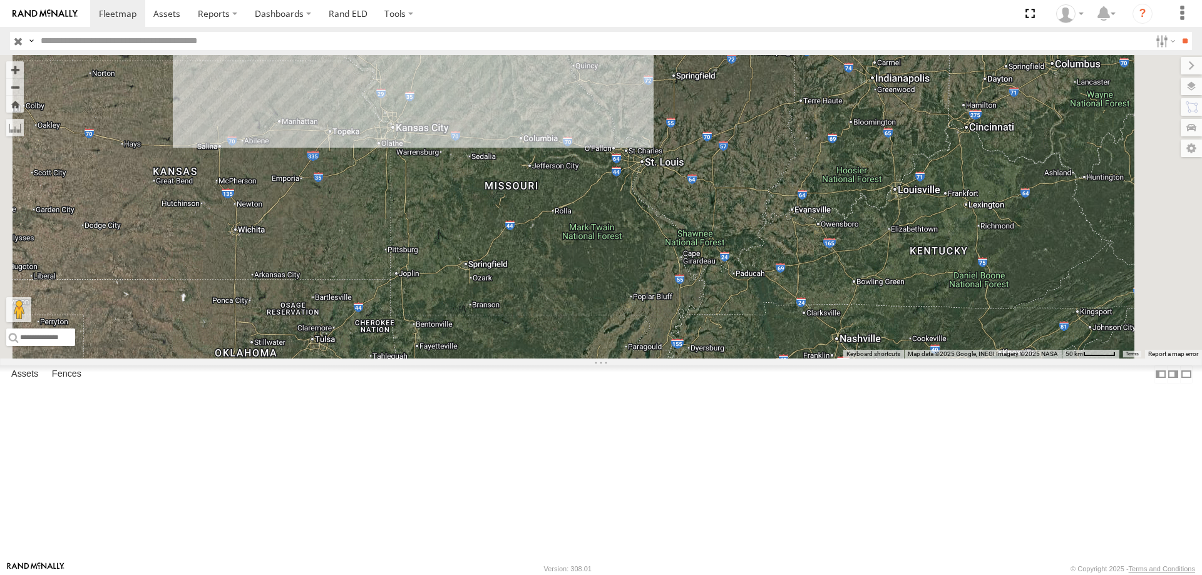
drag, startPoint x: 702, startPoint y: 207, endPoint x: 574, endPoint y: 468, distance: 290.6
click at [574, 359] on div "545 0055" at bounding box center [601, 207] width 1202 height 304
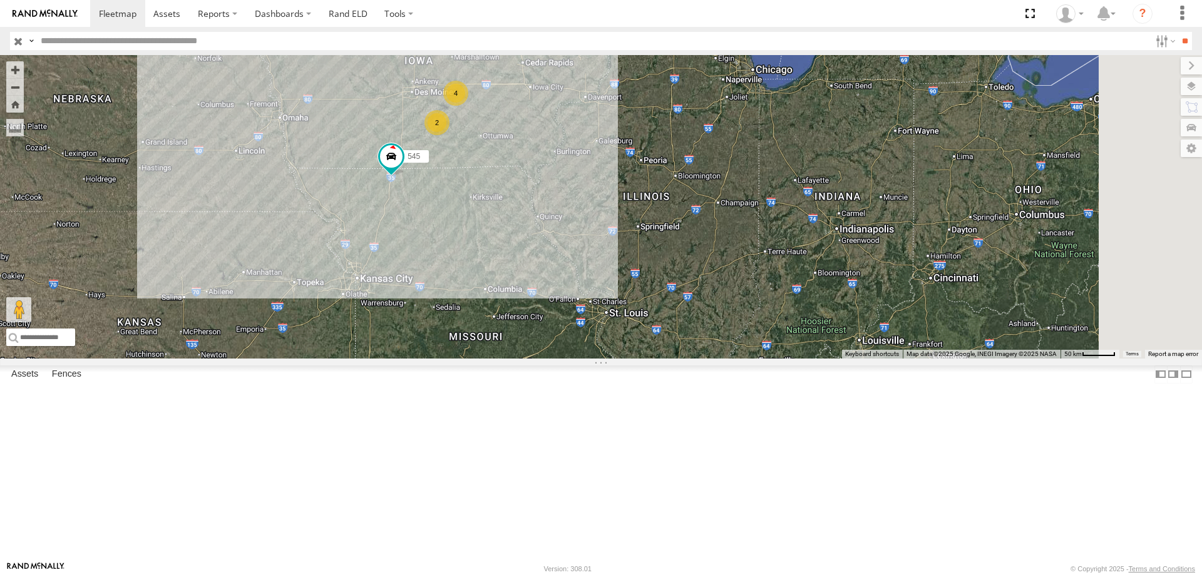
drag, startPoint x: 624, startPoint y: 319, endPoint x: 575, endPoint y: 501, distance: 188.0
click at [575, 359] on div "545 0055 4 2" at bounding box center [601, 207] width 1202 height 304
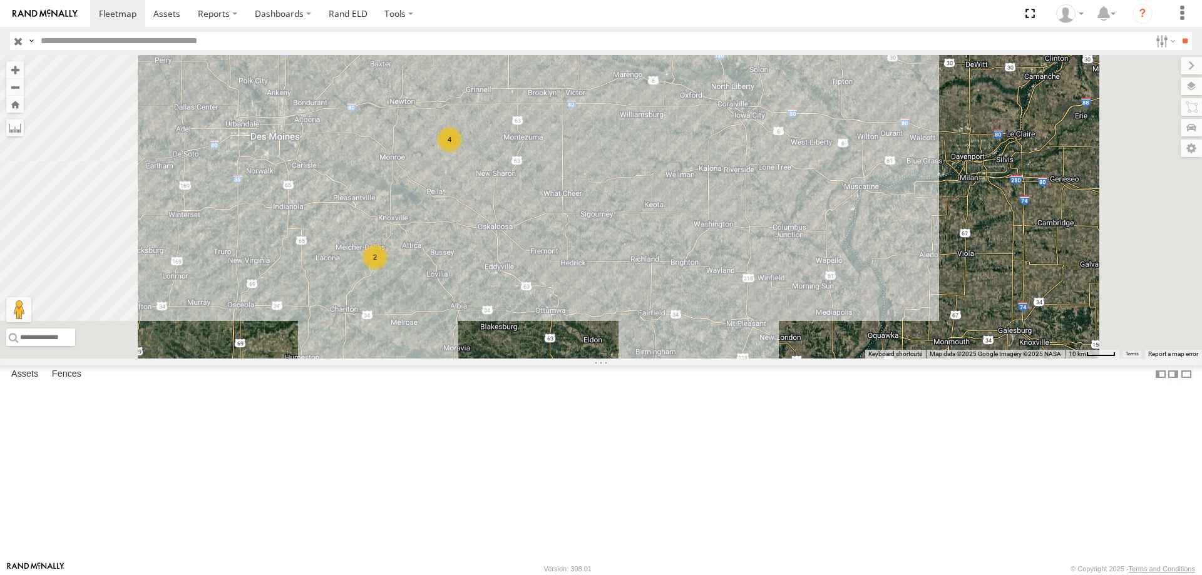
click at [462, 152] on div "4" at bounding box center [449, 139] width 25 height 25
